Goal: Information Seeking & Learning: Learn about a topic

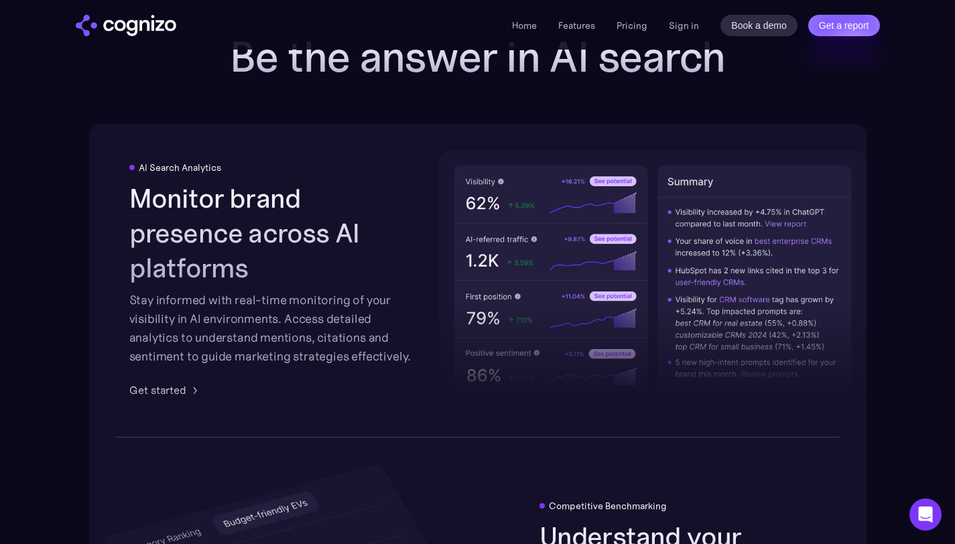
scroll to position [2405, 0]
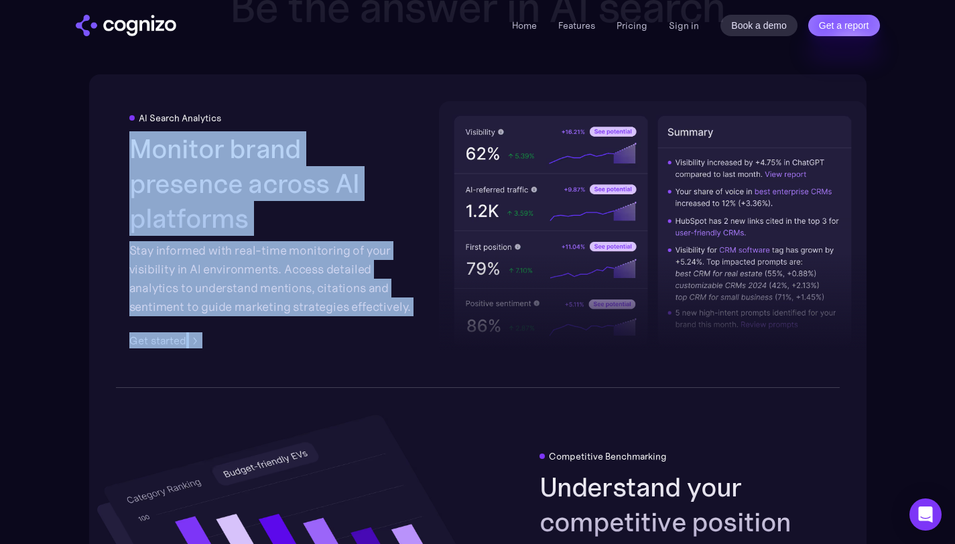
drag, startPoint x: 113, startPoint y: 167, endPoint x: 324, endPoint y: 314, distance: 256.8
click at [323, 313] on div "AI Search Analytics Monitor brand presence across AI platforms Stay informed wi…" at bounding box center [477, 230] width 777 height 313
click at [229, 313] on div "AI Search Analytics Monitor brand presence across AI platforms Stay informed wi…" at bounding box center [272, 231] width 287 height 236
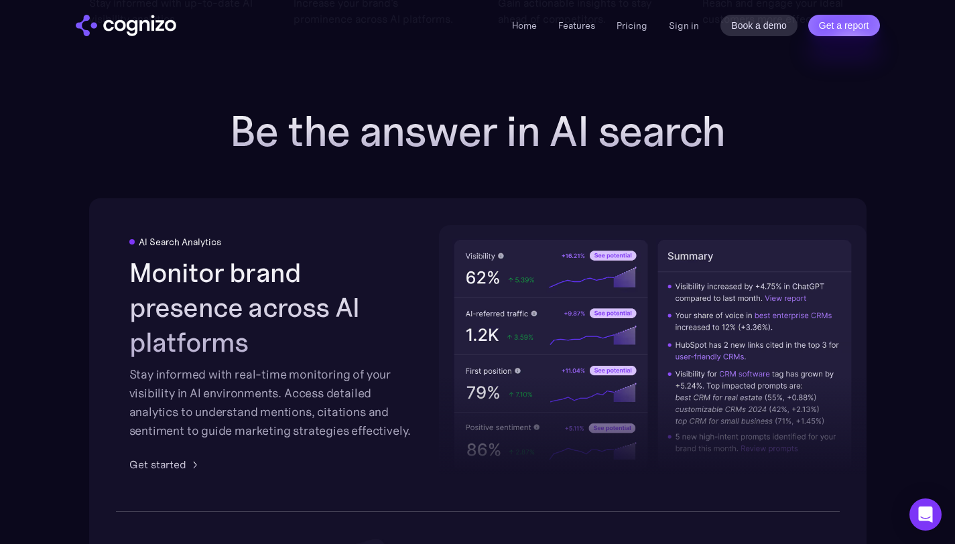
scroll to position [2272, 0]
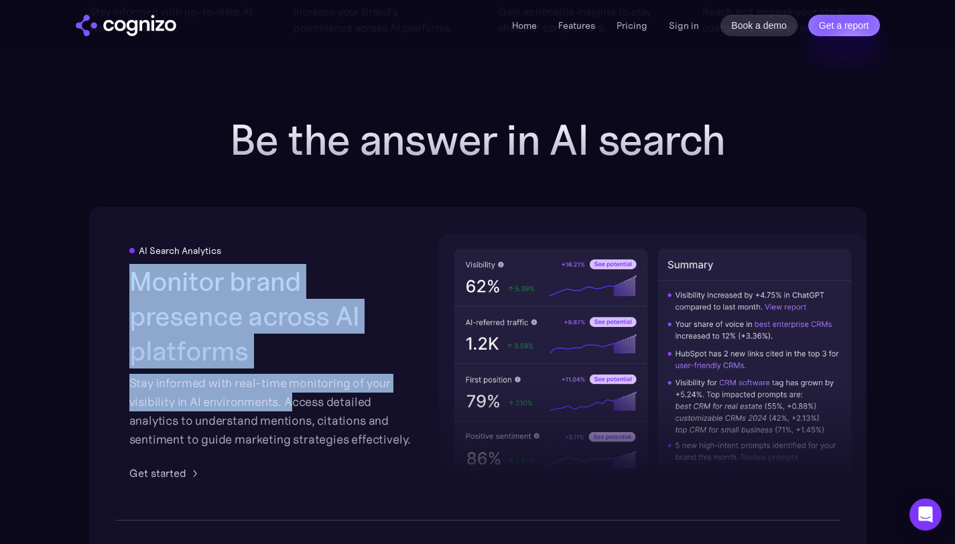
drag, startPoint x: 138, startPoint y: 296, endPoint x: 293, endPoint y: 383, distance: 177.6
click at [293, 383] on div "Monitor brand presence across AI platforms Stay informed with real-time monitor…" at bounding box center [272, 356] width 287 height 185
click at [303, 301] on h2 "Monitor brand presence across AI platforms" at bounding box center [272, 316] width 287 height 104
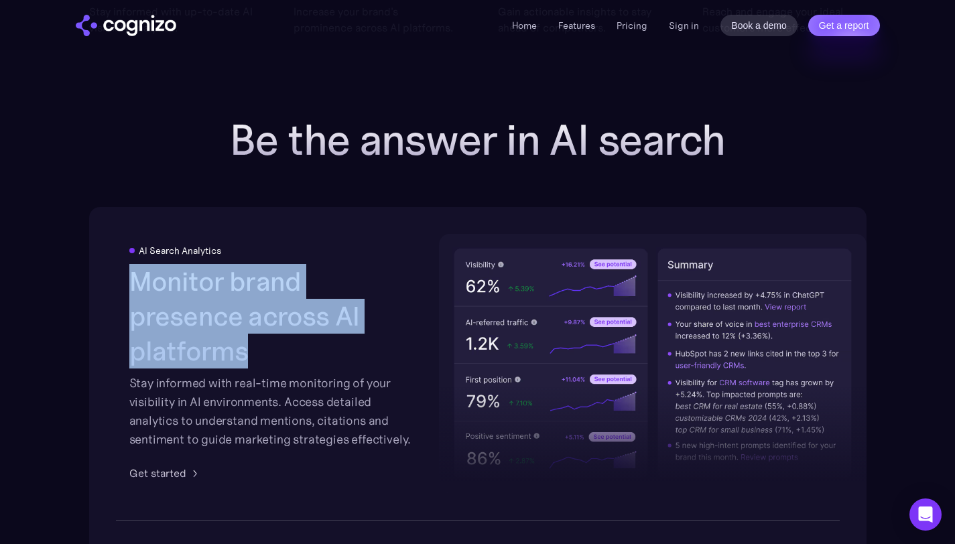
drag, startPoint x: 128, startPoint y: 293, endPoint x: 360, endPoint y: 340, distance: 237.3
click at [360, 340] on div "AI Search Analytics Monitor brand presence across AI platforms Stay informed wi…" at bounding box center [477, 363] width 777 height 313
copy h2 "Monitor brand presence across AI platforms"
click at [146, 411] on div "Stay informed with real-time monitoring of your visibility in AI environments. …" at bounding box center [272, 411] width 287 height 75
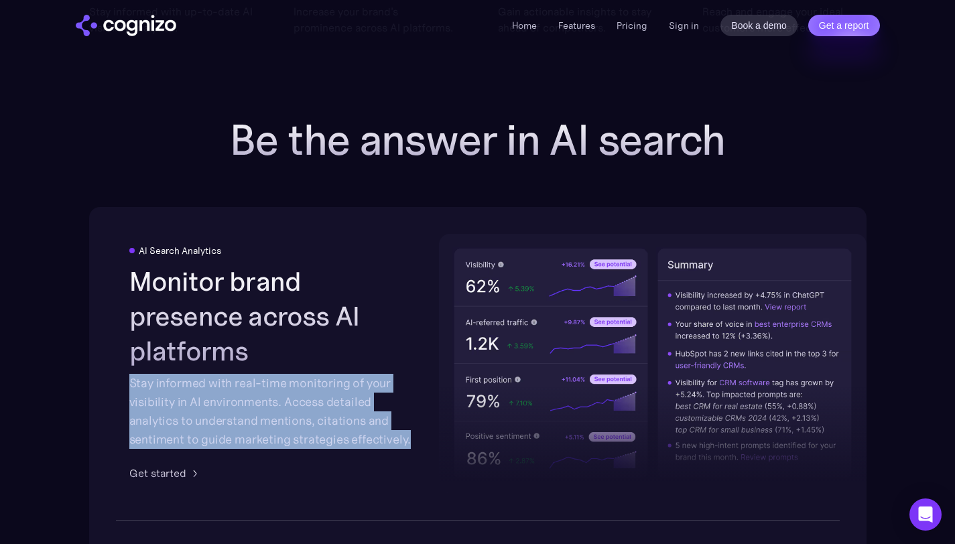
drag, startPoint x: 128, startPoint y: 364, endPoint x: 417, endPoint y: 423, distance: 295.5
click at [417, 423] on div "AI Search Analytics Monitor brand presence across AI platforms Stay informed wi…" at bounding box center [477, 363] width 777 height 313
copy div "Stay informed with real-time monitoring of your visibility in AI environments. …"
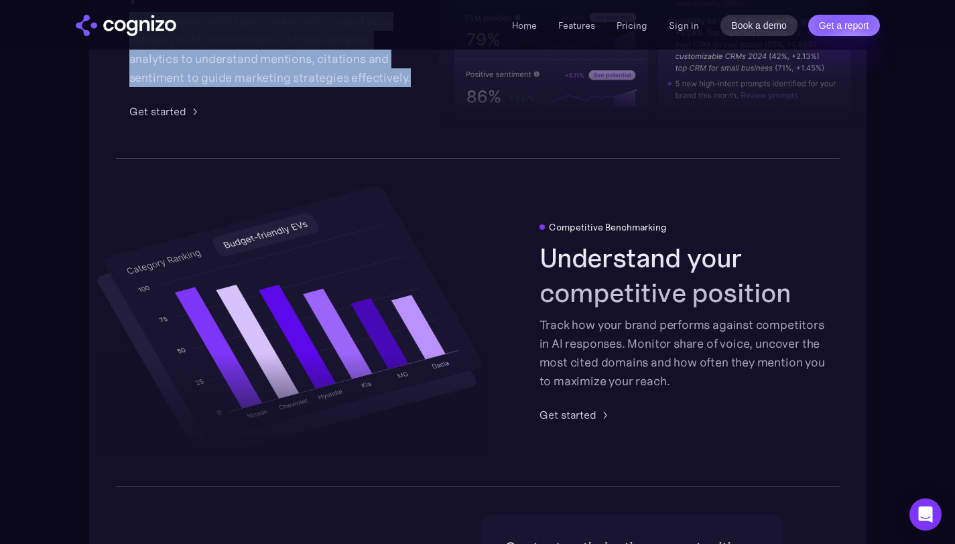
scroll to position [2671, 0]
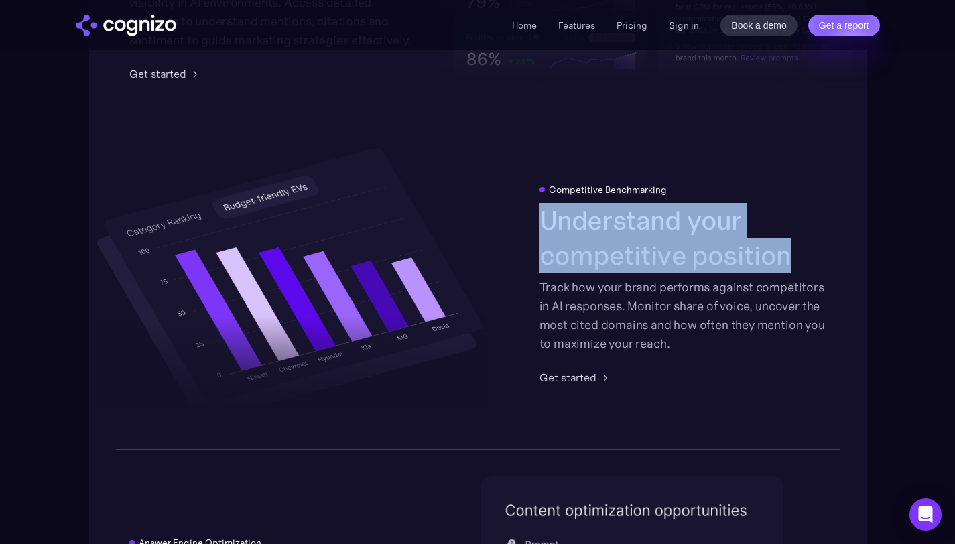
drag, startPoint x: 538, startPoint y: 218, endPoint x: 779, endPoint y: 250, distance: 243.2
click at [779, 250] on div "Competitive Benchmarking Understand your competitive position Track how your br…" at bounding box center [477, 286] width 777 height 330
copy h2 "Understand your competitive position"
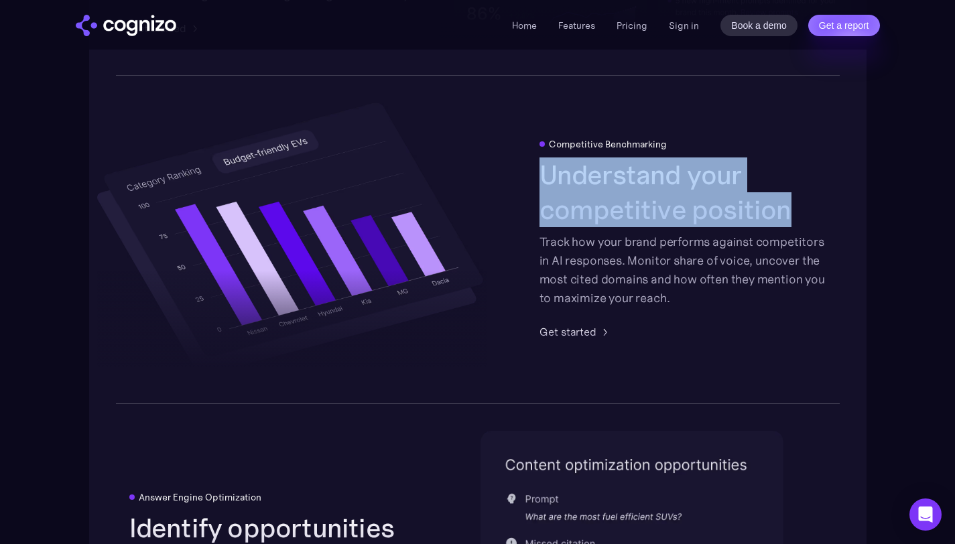
scroll to position [2722, 0]
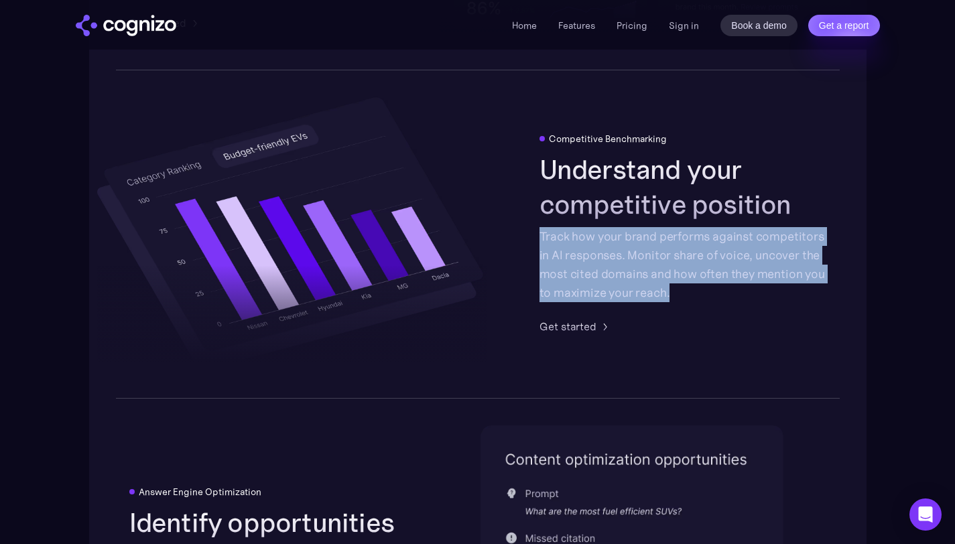
drag, startPoint x: 531, startPoint y: 231, endPoint x: 670, endPoint y: 287, distance: 149.4
click at [670, 287] on div "Competitive Benchmarking Understand your competitive position Track how your br…" at bounding box center [477, 235] width 777 height 330
copy div "Track how your brand performs against competitors in AI responses. Monitor shar…"
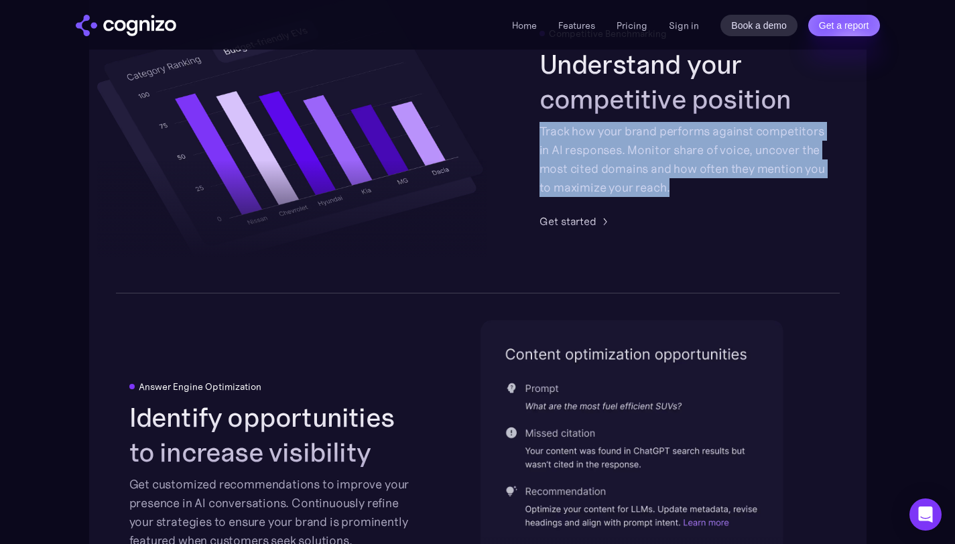
scroll to position [2984, 0]
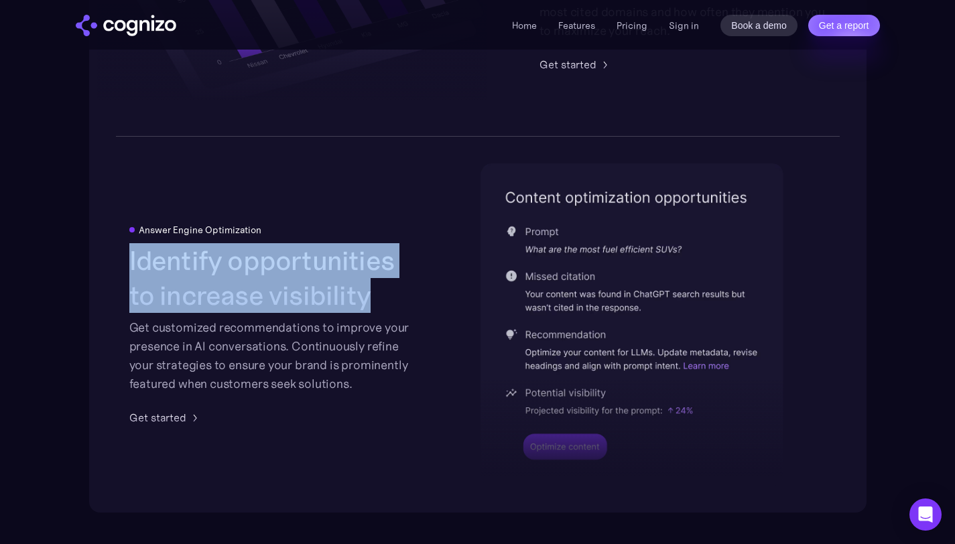
drag, startPoint x: 125, startPoint y: 261, endPoint x: 364, endPoint y: 300, distance: 242.3
click at [364, 300] on div "Answer Engine Optimization Identify opportunities to increase visibility Get cu…" at bounding box center [477, 325] width 777 height 376
copy h2 "Identify opportunities to increase visibility"
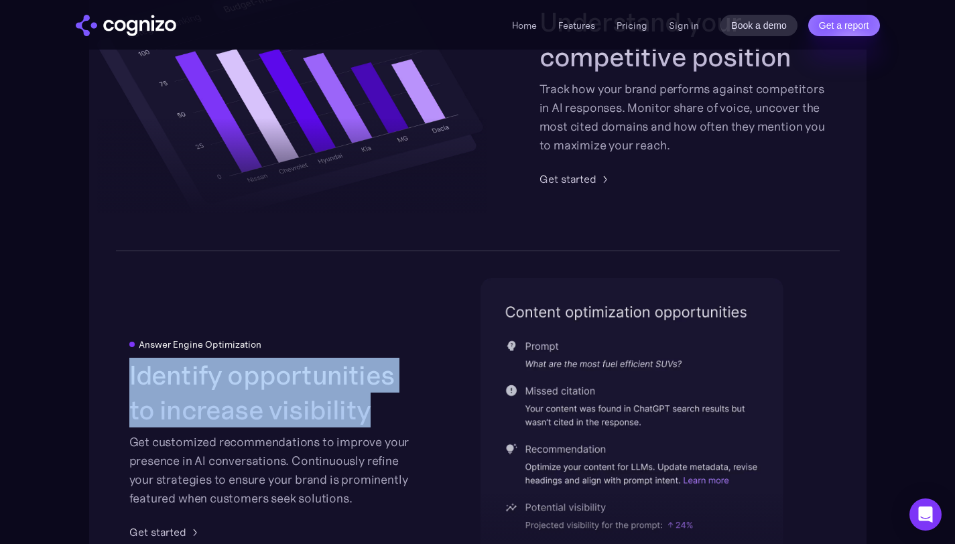
scroll to position [2888, 0]
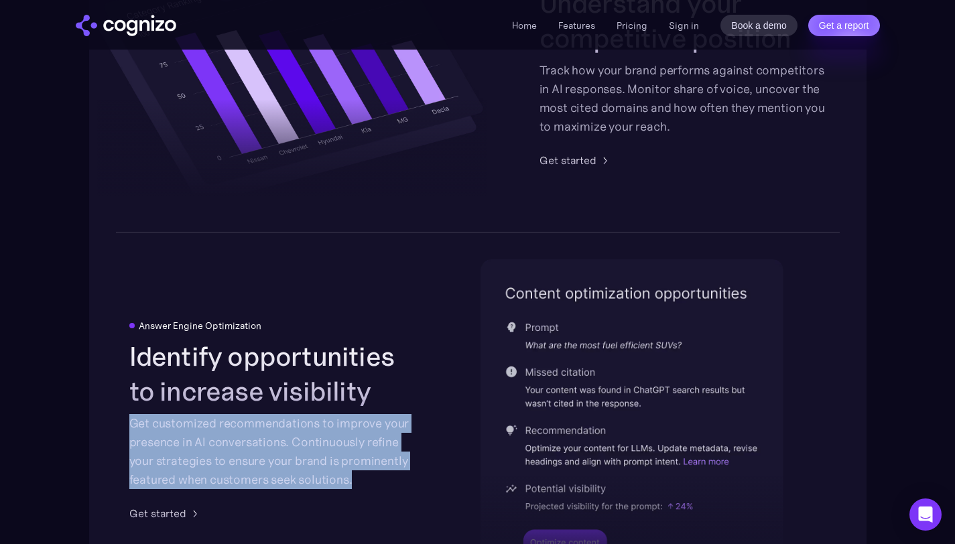
drag, startPoint x: 123, startPoint y: 425, endPoint x: 354, endPoint y: 486, distance: 239.8
click at [354, 486] on div "Answer Engine Optimization Identify opportunities to increase visibility Get cu…" at bounding box center [477, 420] width 777 height 376
copy div "Get customized recommendations to improve your presence in AI conversations. Co…"
